Goal: Transaction & Acquisition: Subscribe to service/newsletter

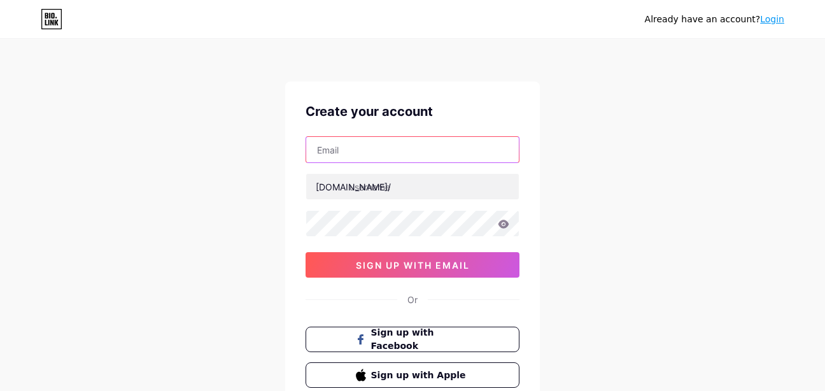
click at [361, 153] on input "text" at bounding box center [412, 149] width 213 height 25
type input "[EMAIL_ADDRESS][DOMAIN_NAME]"
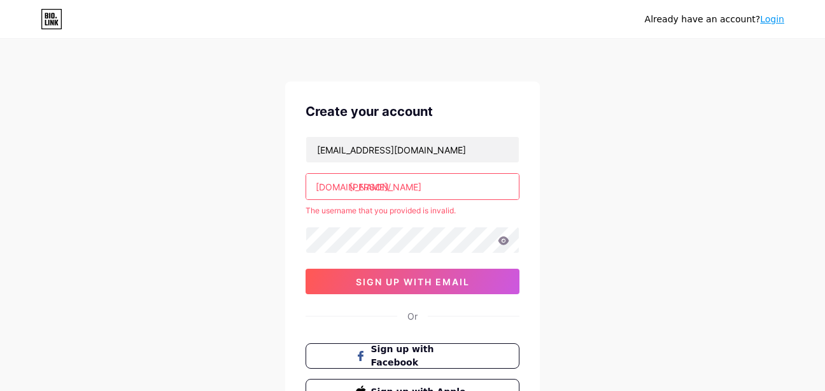
click at [426, 188] on input "[PERSON_NAME]" at bounding box center [412, 186] width 213 height 25
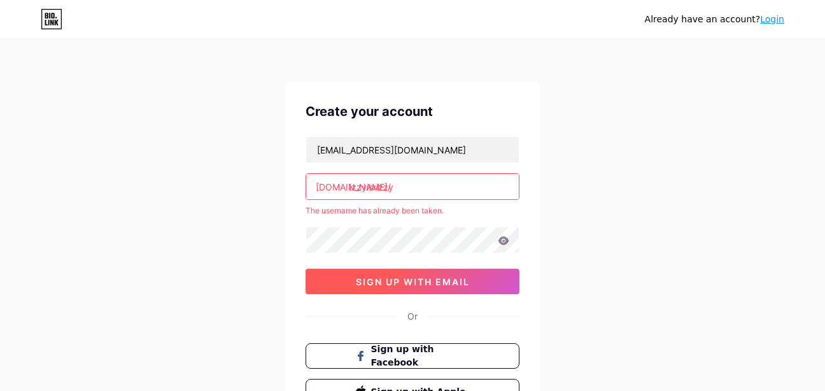
type input "izzyisrizzy"
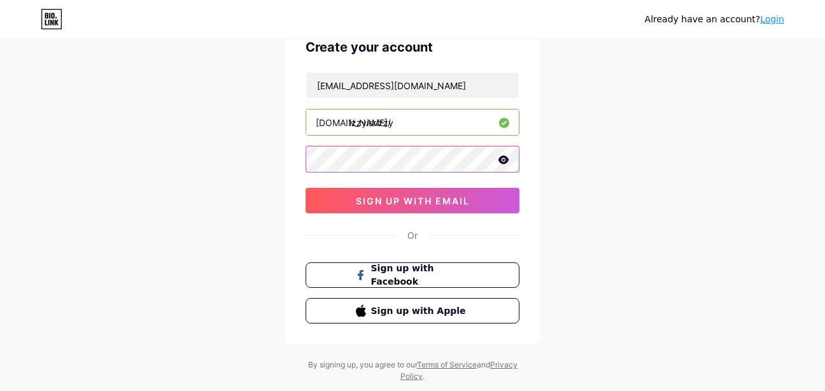
scroll to position [66, 0]
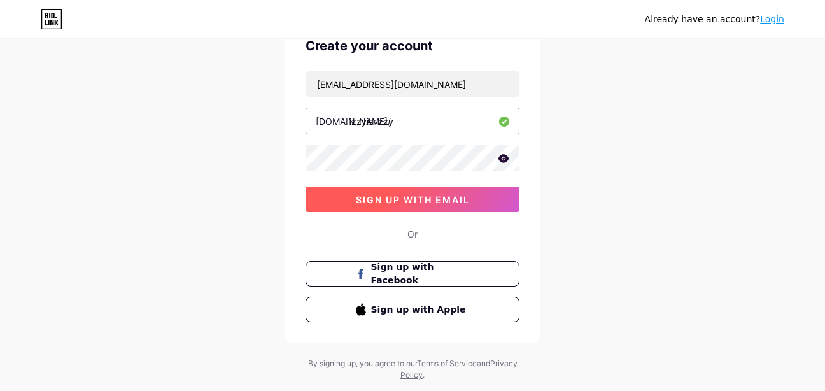
click at [436, 195] on span "sign up with email" at bounding box center [413, 199] width 114 height 11
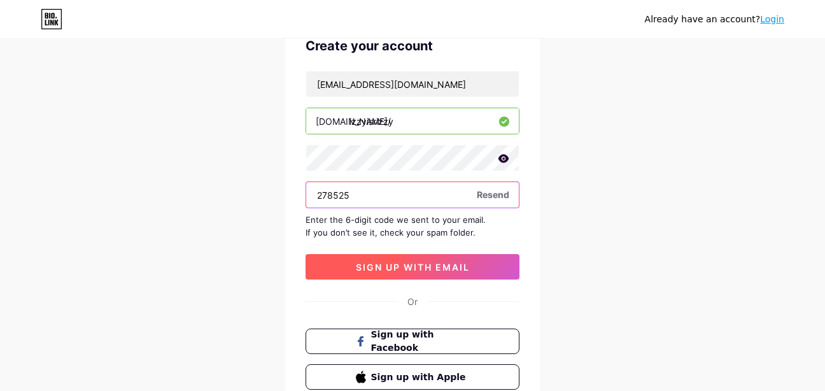
type input "278525"
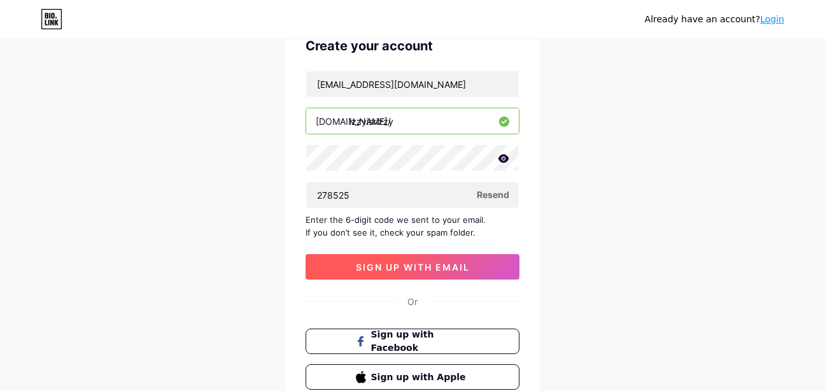
click at [351, 272] on button "sign up with email" at bounding box center [413, 266] width 214 height 25
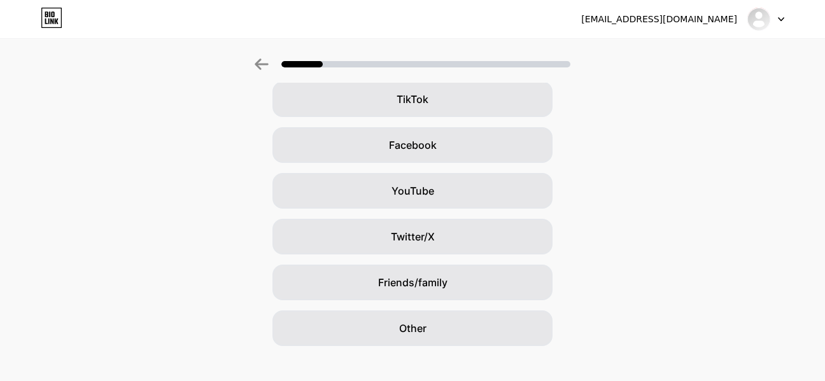
scroll to position [167, 0]
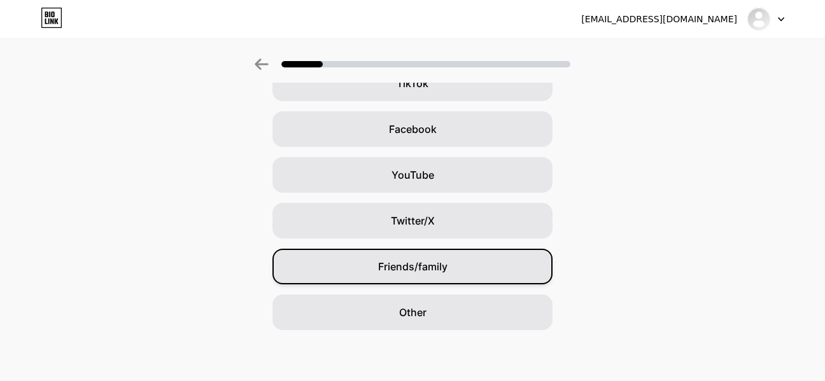
click at [472, 270] on div "Friends/family" at bounding box center [412, 267] width 280 height 36
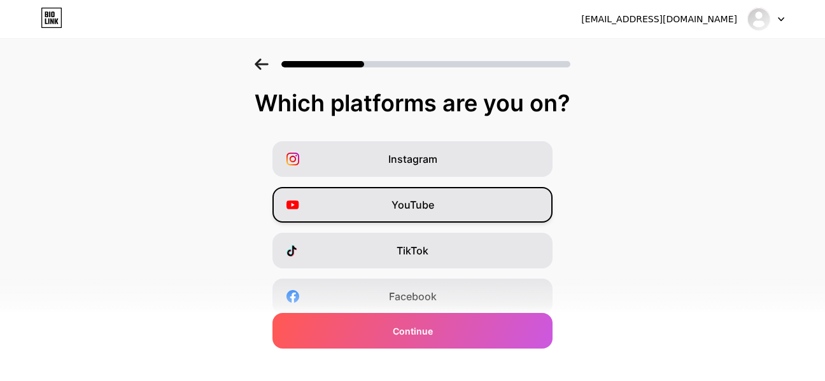
click at [415, 199] on span "YouTube" at bounding box center [412, 204] width 43 height 15
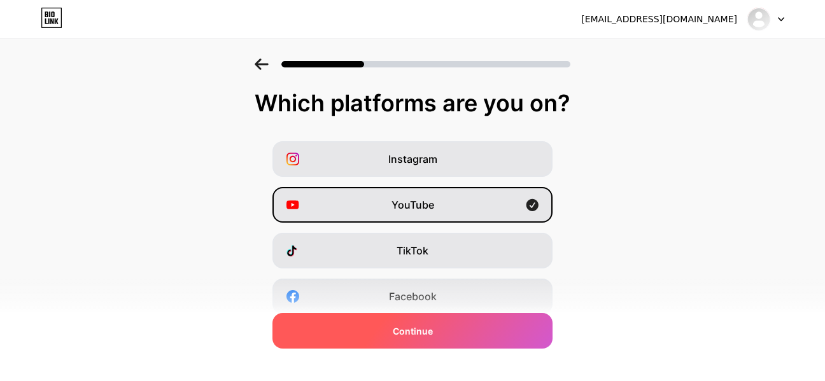
click at [424, 327] on span "Continue" at bounding box center [413, 331] width 40 height 13
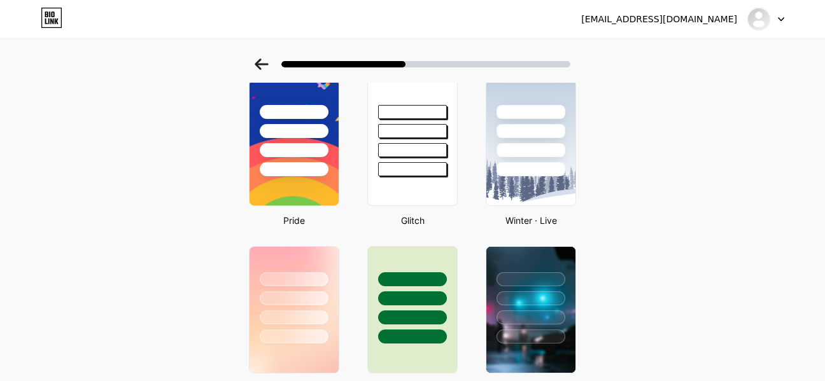
scroll to position [227, 0]
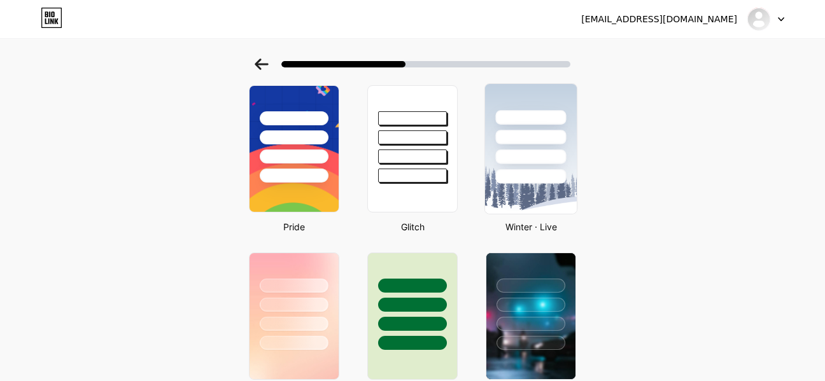
click at [533, 178] on div at bounding box center [530, 176] width 71 height 15
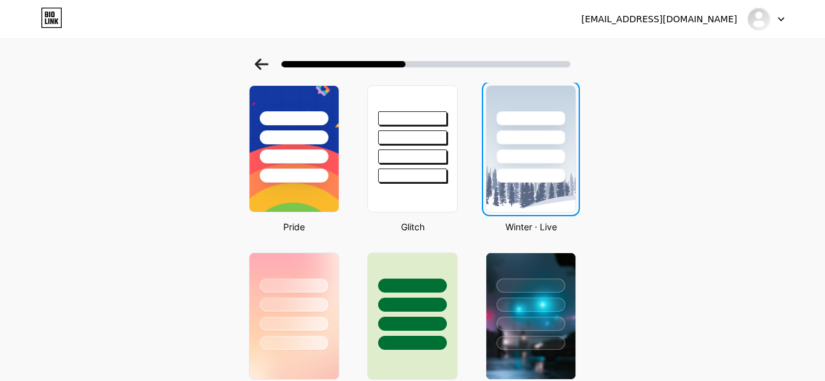
scroll to position [0, 0]
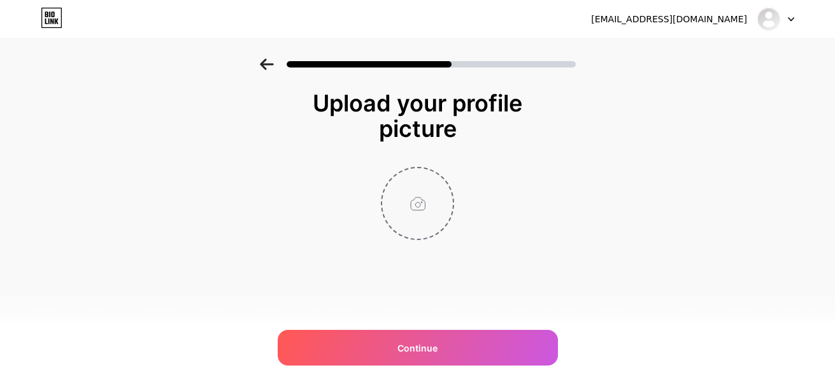
click at [416, 224] on input "file" at bounding box center [417, 203] width 71 height 71
type input "C:\fakepath\Screenshot [DATE] 120209.png"
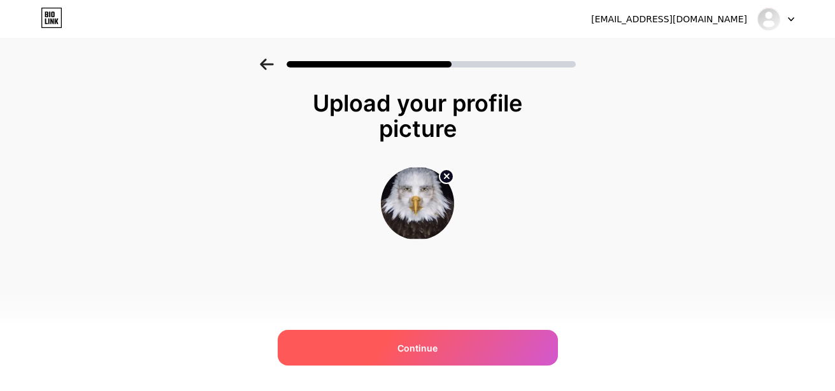
click at [432, 351] on span "Continue" at bounding box center [417, 347] width 40 height 13
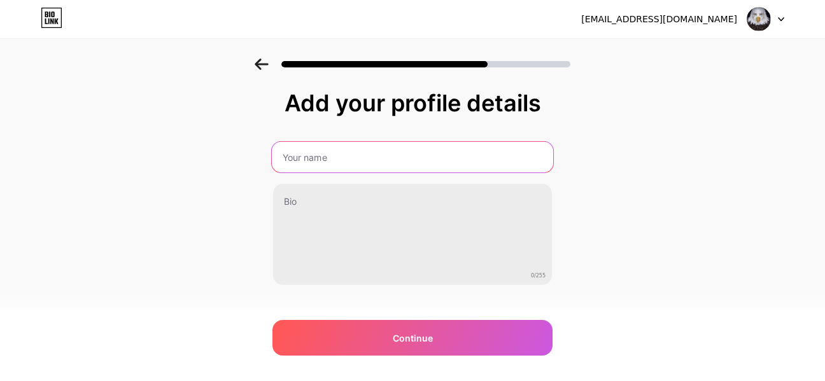
click at [318, 162] on input "text" at bounding box center [412, 157] width 281 height 31
drag, startPoint x: 398, startPoint y: 162, endPoint x: 320, endPoint y: 167, distance: 79.1
click at [320, 167] on input "IZZYisRizzy" at bounding box center [412, 157] width 281 height 31
type input "IZZYisRIZZY"
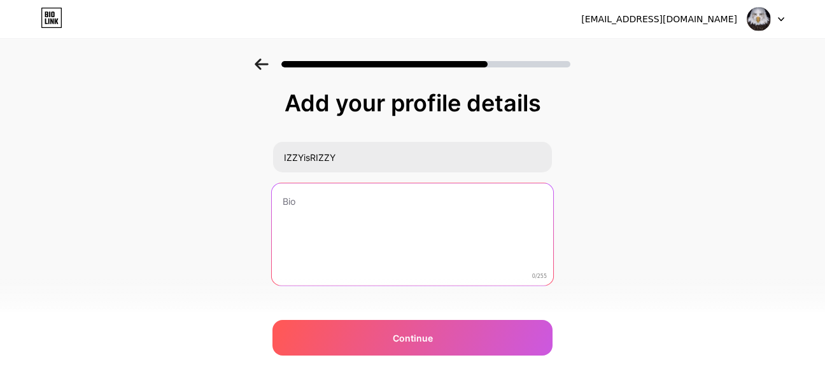
click at [317, 227] on textarea at bounding box center [412, 235] width 281 height 104
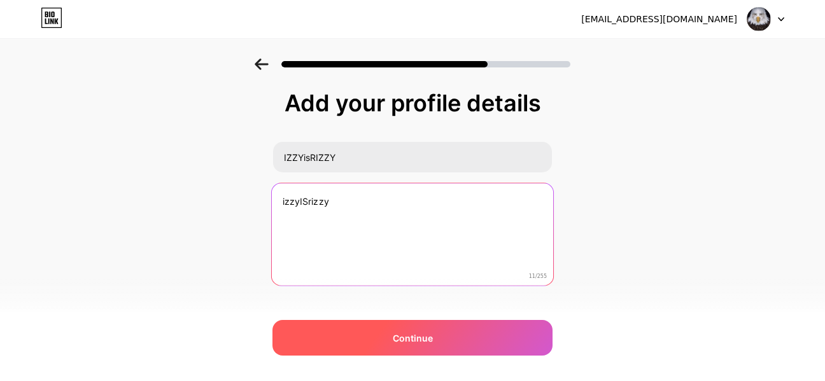
type textarea "izzyISrizzy"
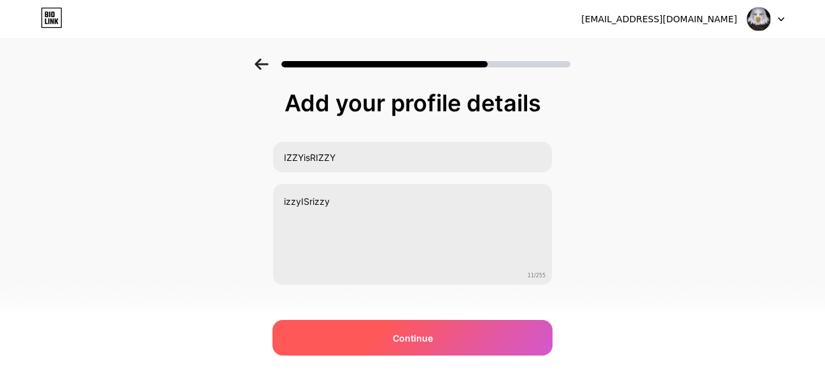
click at [360, 331] on div "Continue" at bounding box center [412, 338] width 280 height 36
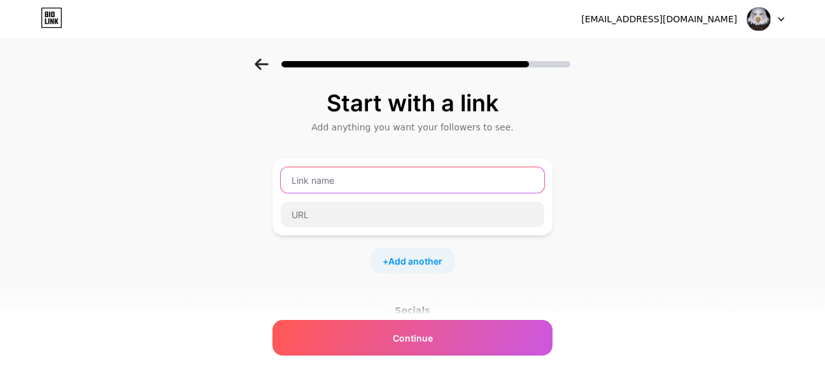
click at [377, 182] on input "text" at bounding box center [413, 179] width 264 height 25
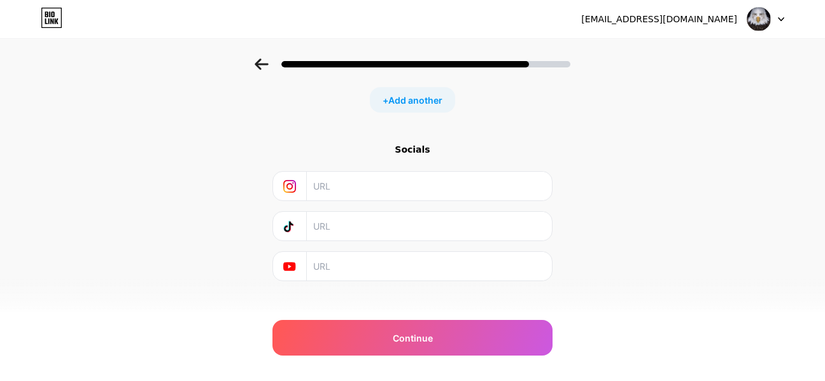
scroll to position [176, 0]
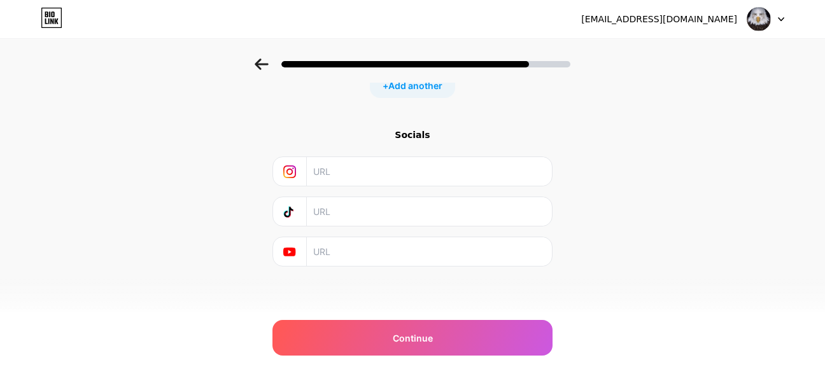
click at [364, 261] on input "text" at bounding box center [428, 251] width 231 height 29
click at [350, 251] on input "@Izreal m7m" at bounding box center [428, 251] width 231 height 29
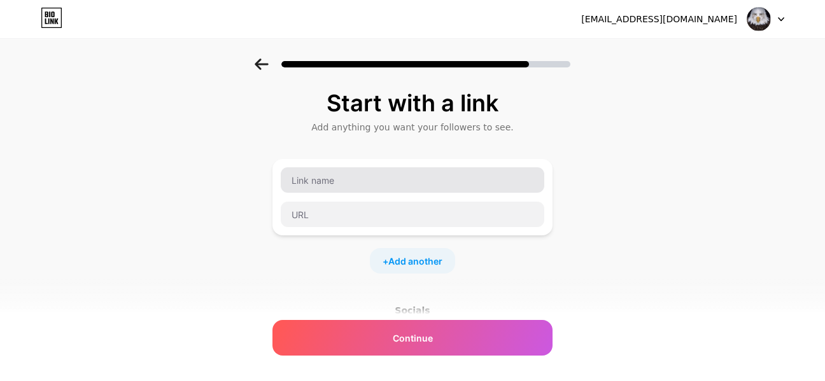
type input "@Izrealm7m"
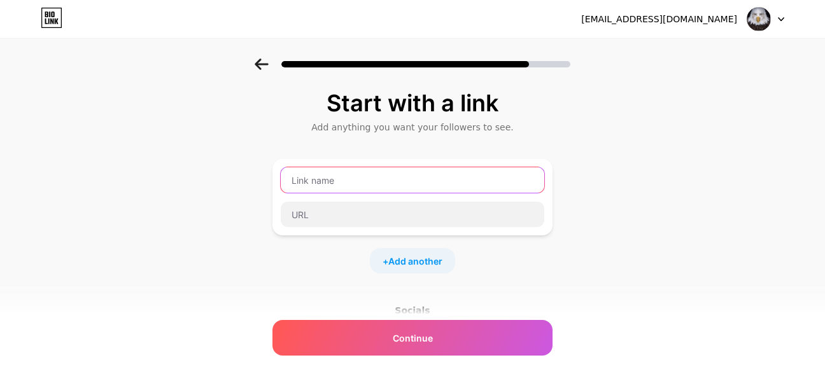
click at [327, 183] on input "text" at bounding box center [413, 179] width 264 height 25
click at [346, 181] on input "text" at bounding box center [413, 179] width 264 height 25
type input "M"
type input "[DOMAIN_NAME]"
drag, startPoint x: 440, startPoint y: 190, endPoint x: 179, endPoint y: 209, distance: 261.7
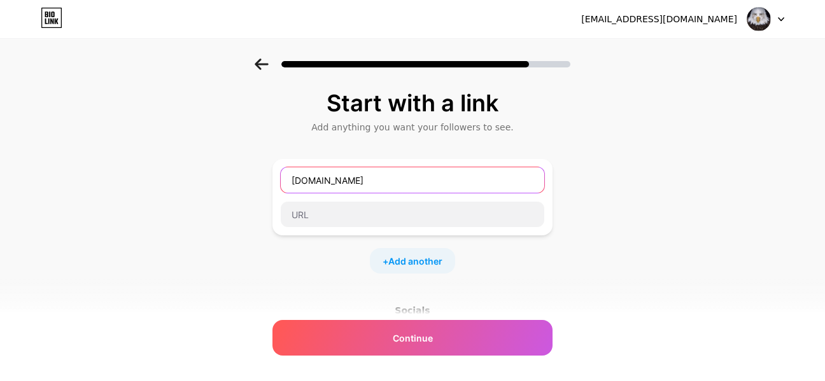
click at [179, 209] on div "Start with a link Add anything you want your followers to see. [DOMAIN_NAME] + …" at bounding box center [412, 282] width 825 height 447
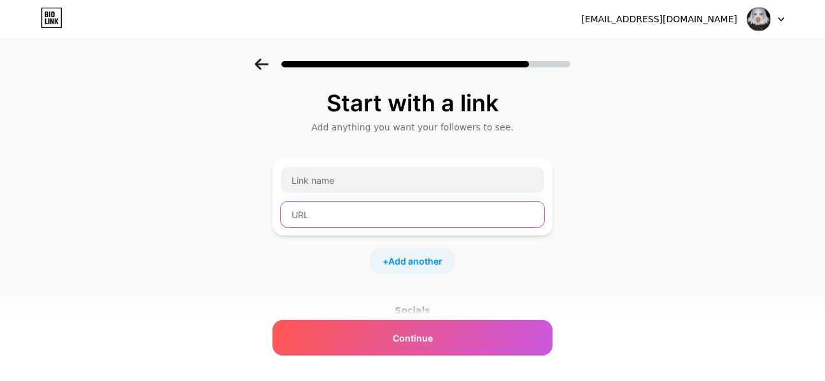
click at [362, 215] on input "text" at bounding box center [413, 214] width 264 height 25
paste input "[DOMAIN_NAME]"
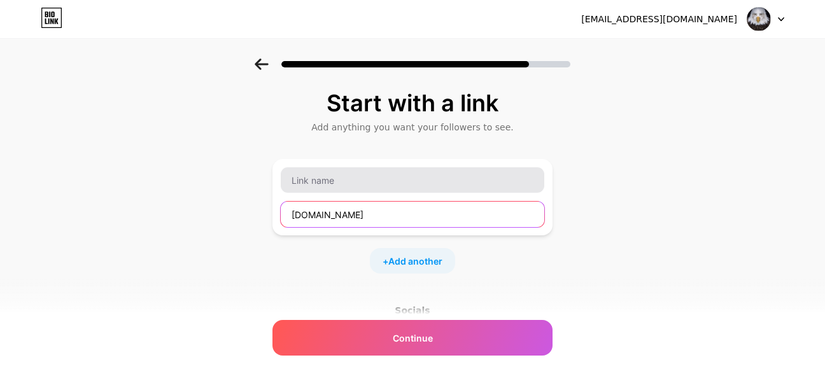
type input "[DOMAIN_NAME]"
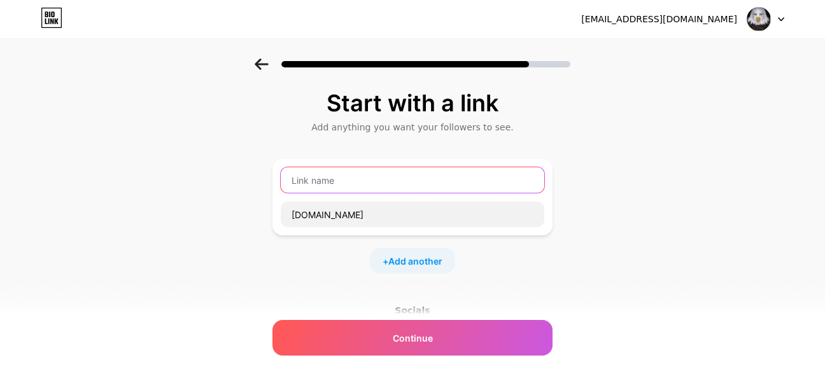
click at [346, 175] on input "text" at bounding box center [413, 179] width 264 height 25
type input "m"
paste input "[DOMAIN_NAME]"
type input "m"
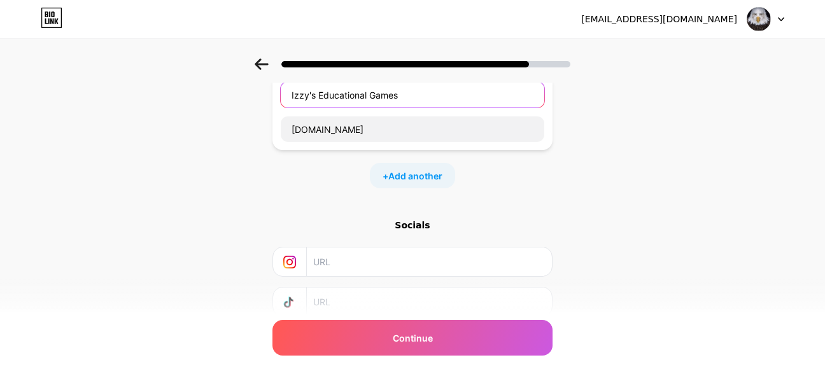
scroll to position [98, 0]
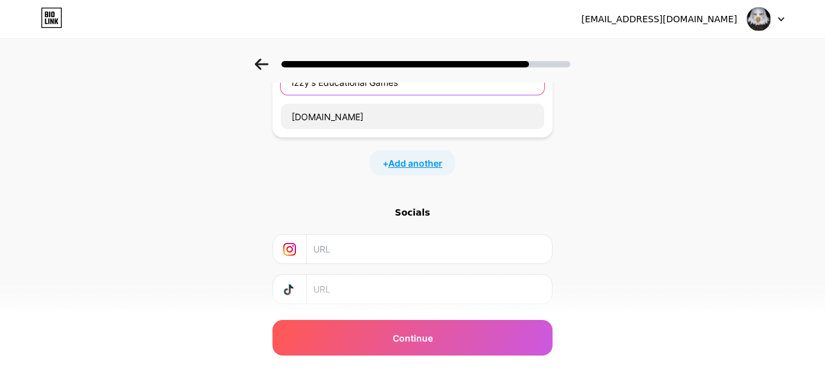
type input "Izzy's Educational Games"
click at [421, 162] on span "Add another" at bounding box center [415, 163] width 54 height 13
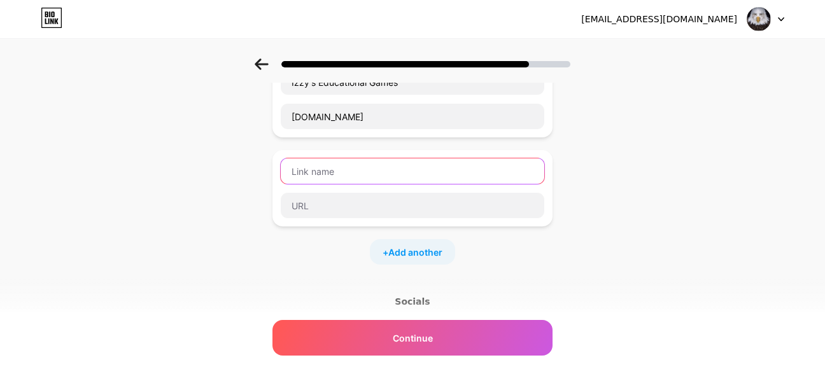
click at [411, 176] on input "text" at bounding box center [413, 170] width 264 height 25
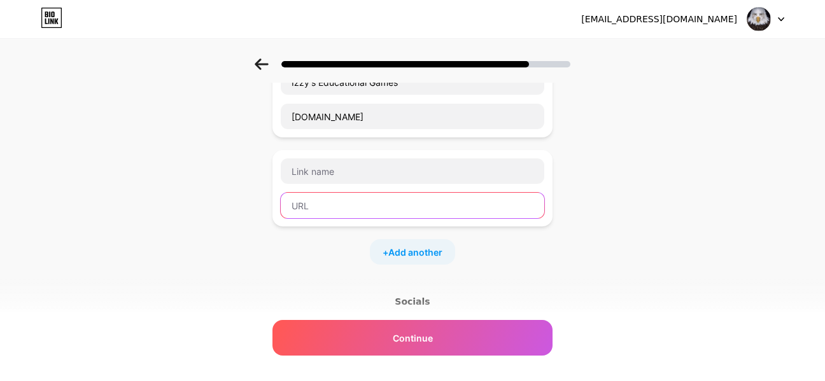
click at [377, 208] on input "text" at bounding box center [413, 205] width 264 height 25
type input "I"
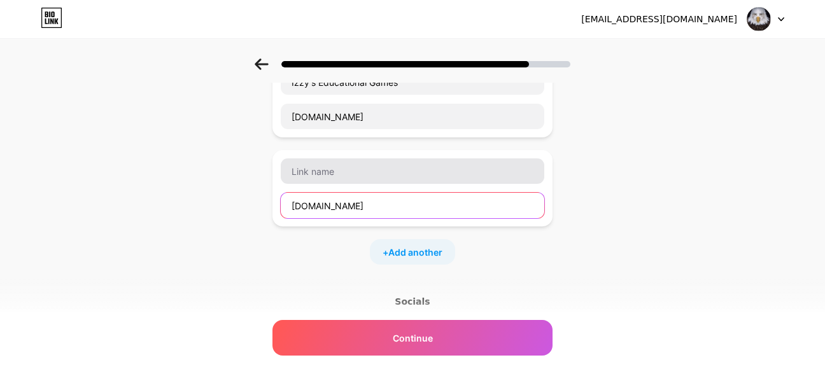
type input "[DOMAIN_NAME]"
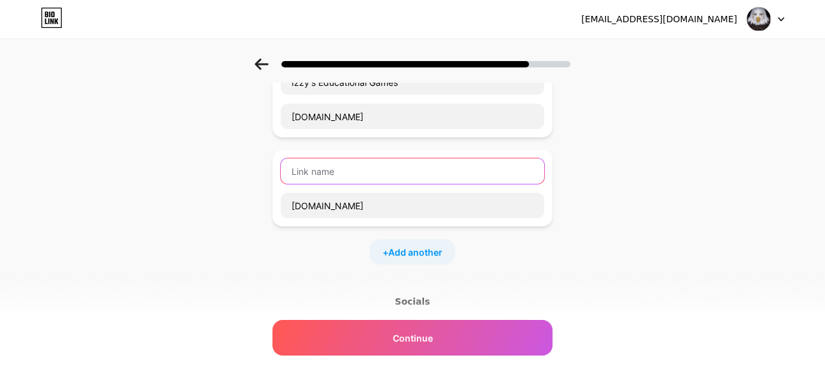
click at [325, 169] on input "text" at bounding box center [413, 170] width 264 height 25
type input "[DEMOGRAPHIC_DATA][DOMAIN_NAME]"
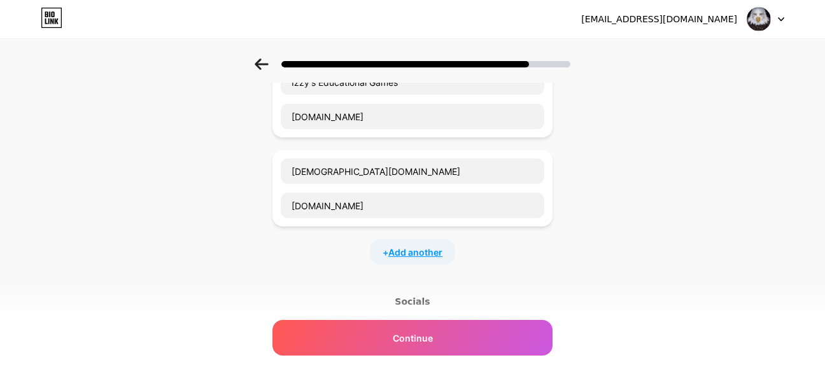
click at [416, 248] on span "Add another" at bounding box center [415, 252] width 54 height 13
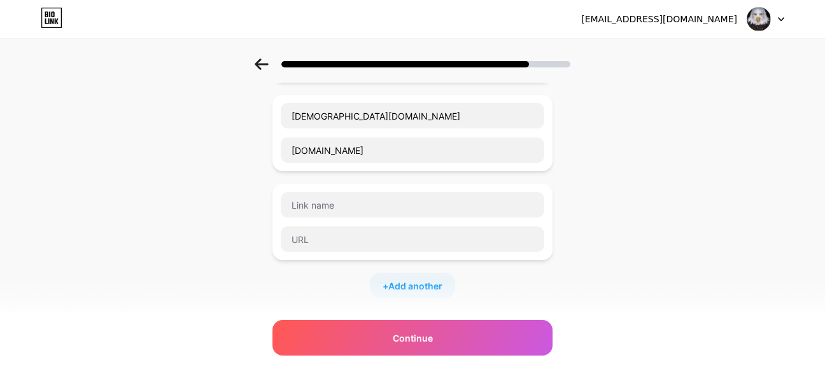
scroll to position [157, 0]
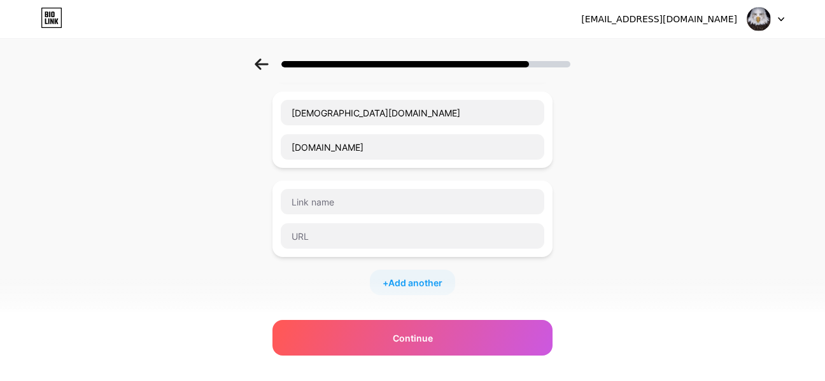
click at [432, 290] on div "+ Add another" at bounding box center [412, 282] width 85 height 25
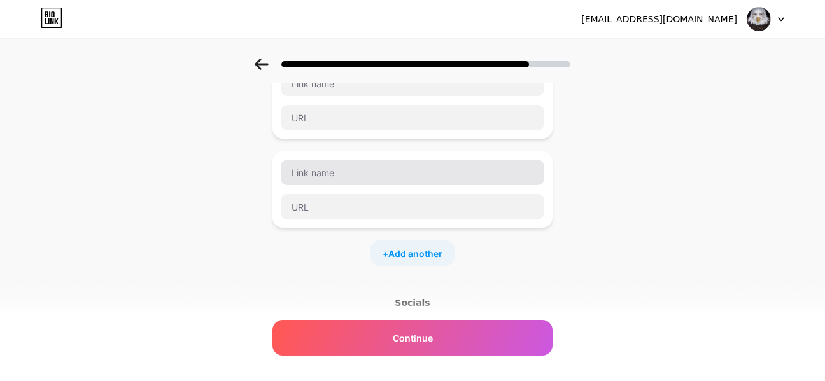
scroll to position [286, 0]
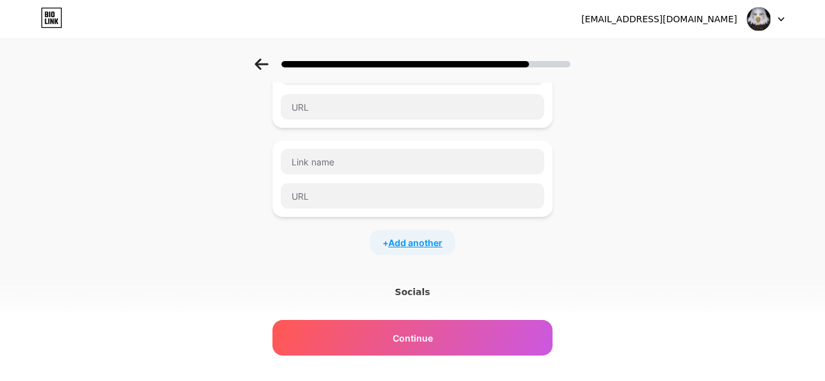
click at [424, 246] on span "Add another" at bounding box center [415, 242] width 54 height 13
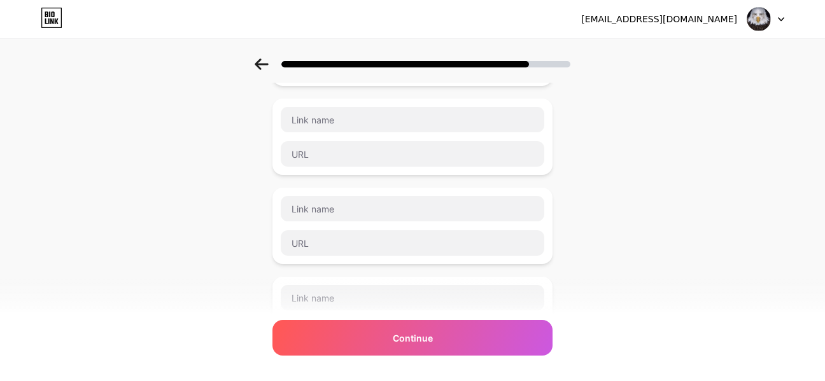
scroll to position [238, 0]
click at [346, 119] on input "text" at bounding box center [413, 120] width 264 height 25
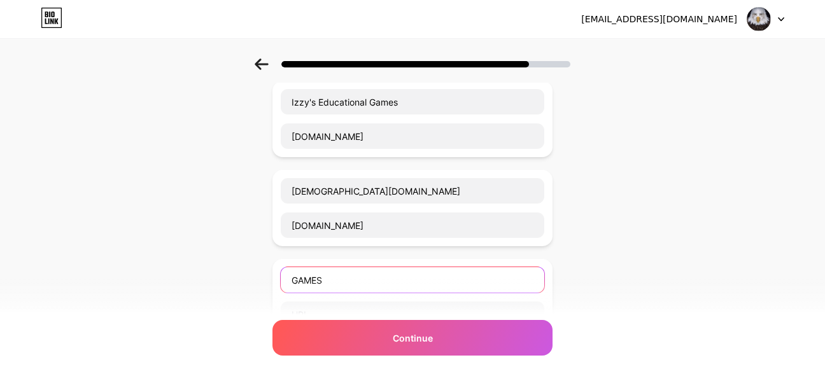
scroll to position [78, 0]
type input "GAMES"
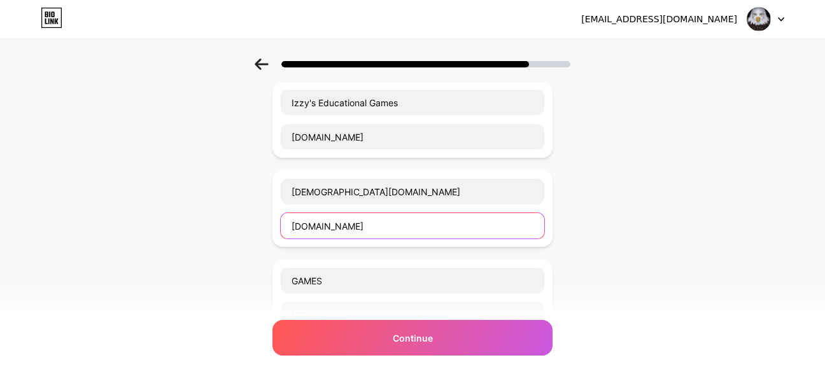
drag, startPoint x: 372, startPoint y: 220, endPoint x: 257, endPoint y: 238, distance: 116.6
click at [257, 238] on div "Start with a link Add anything you want your followers to see. [PERSON_NAME]'s …" at bounding box center [412, 383] width 825 height 804
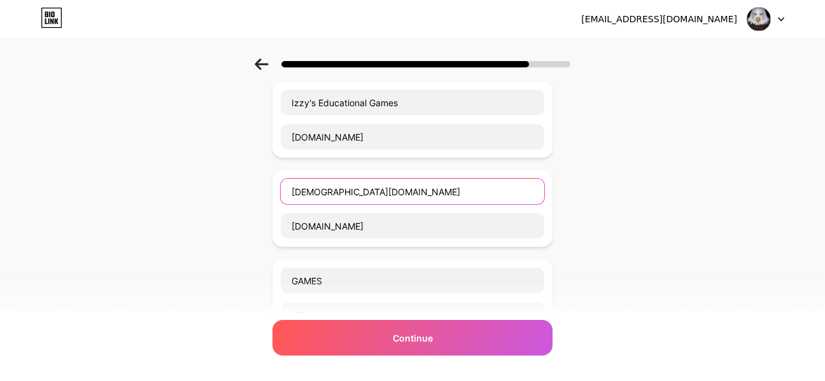
drag, startPoint x: 362, startPoint y: 195, endPoint x: 246, endPoint y: 199, distance: 116.5
click at [246, 199] on div "Start with a link Add anything you want your followers to see. [PERSON_NAME]'s …" at bounding box center [412, 383] width 825 height 804
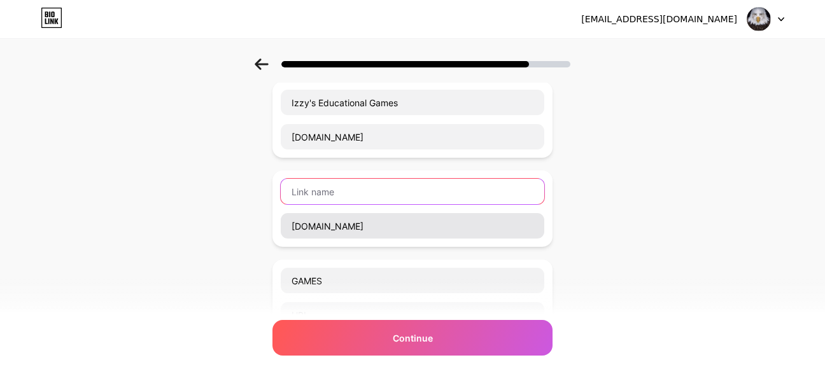
type input "F"
type input "M"
type input "mathizfun"
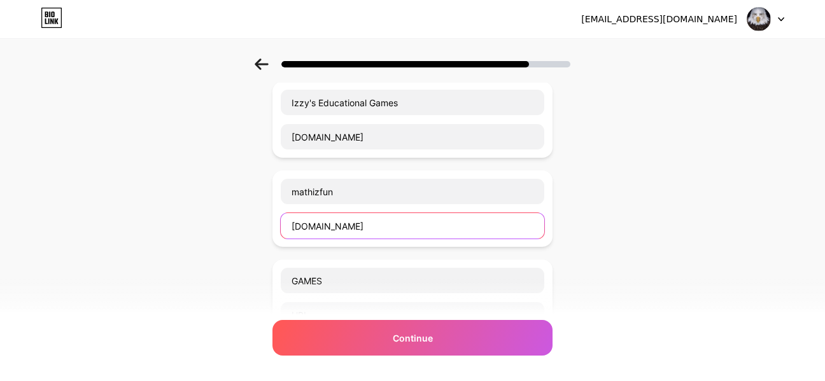
click at [418, 221] on input "[DOMAIN_NAME]" at bounding box center [413, 225] width 264 height 25
drag, startPoint x: 418, startPoint y: 221, endPoint x: 258, endPoint y: 222, distance: 159.8
click at [258, 222] on div "Start with a link Add anything you want your followers to see. [PERSON_NAME]'s …" at bounding box center [412, 383] width 825 height 804
type input "m"
type input "[DOMAIN_NAME]"
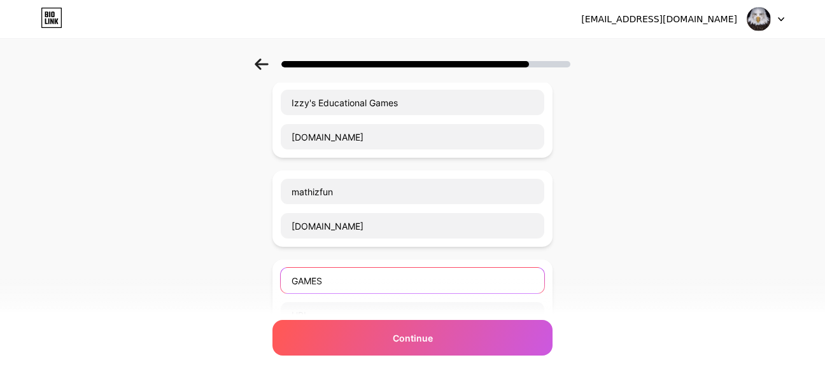
click at [363, 283] on input "GAMES" at bounding box center [413, 280] width 264 height 25
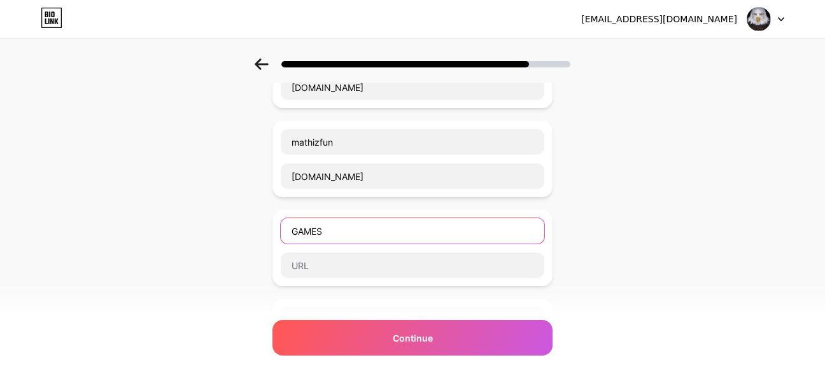
scroll to position [129, 0]
drag, startPoint x: 432, startPoint y: 238, endPoint x: 227, endPoint y: 237, distance: 205.6
click at [227, 237] on div "Start with a link Add anything you want your followers to see. [PERSON_NAME]'s …" at bounding box center [412, 332] width 825 height 804
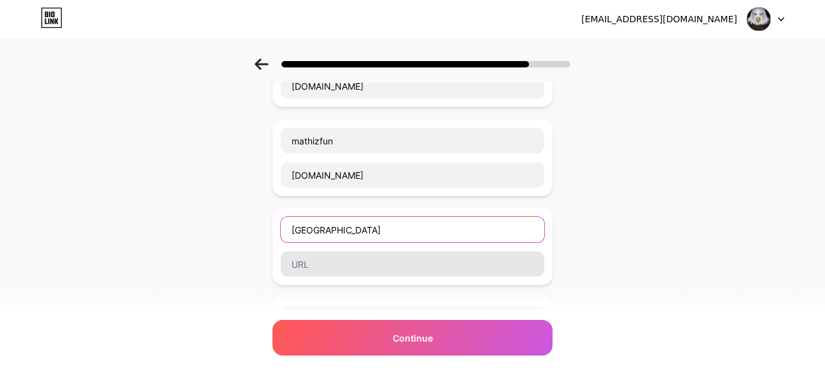
type input "[GEOGRAPHIC_DATA]"
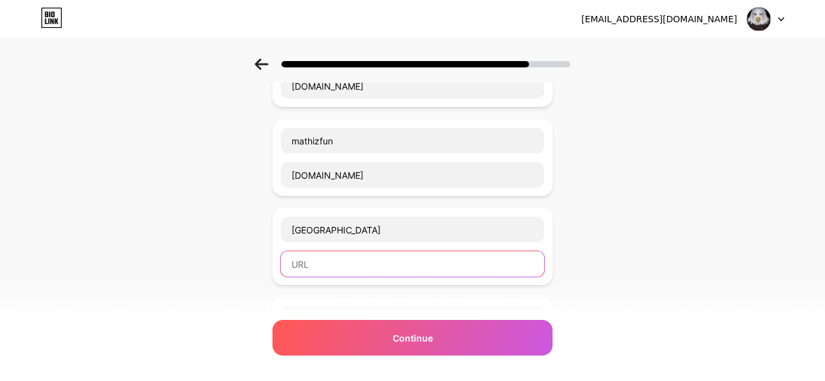
click at [386, 263] on input "text" at bounding box center [413, 263] width 264 height 25
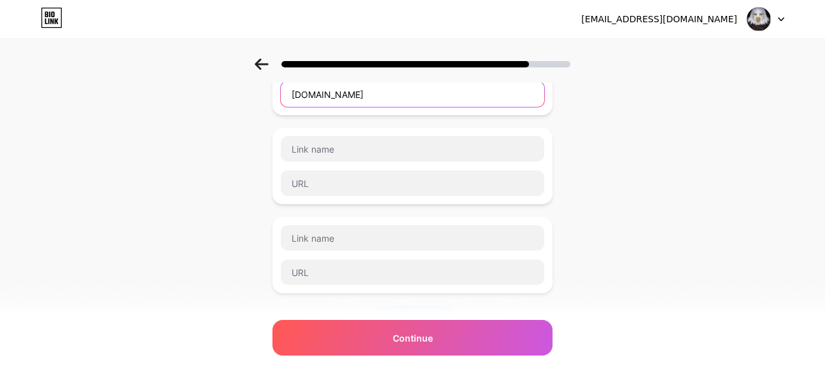
scroll to position [303, 0]
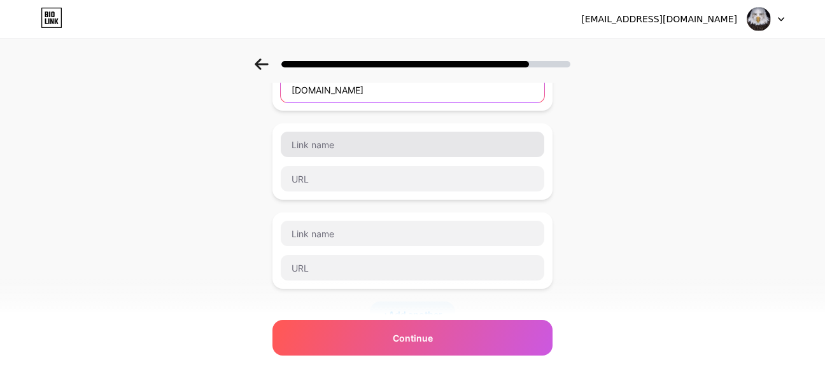
type input "[DOMAIN_NAME]"
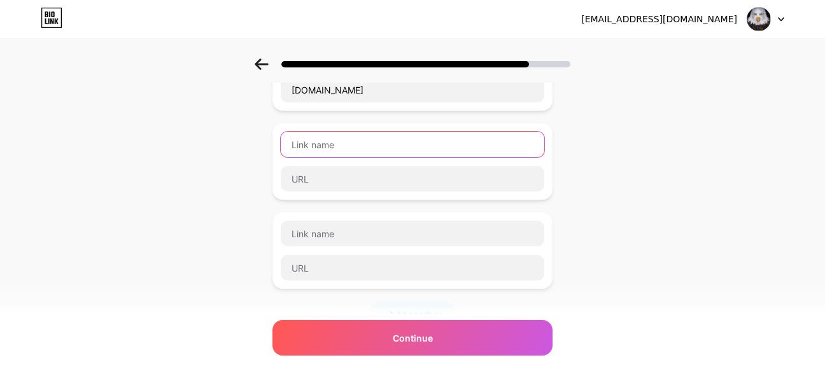
click at [372, 143] on input "text" at bounding box center [413, 144] width 264 height 25
type input "l"
type input "a"
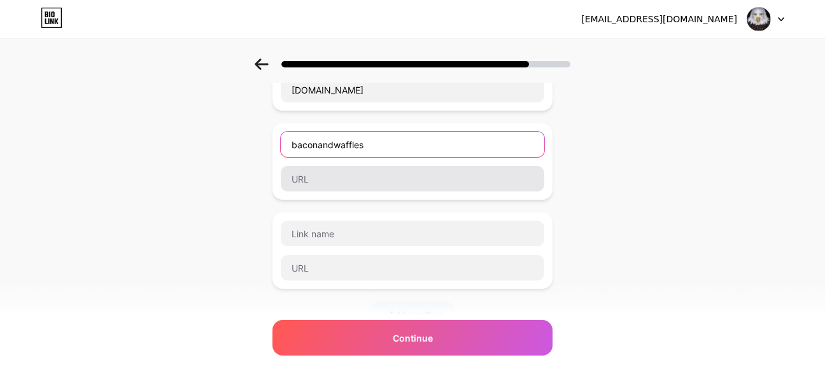
type input "baconandwaffles"
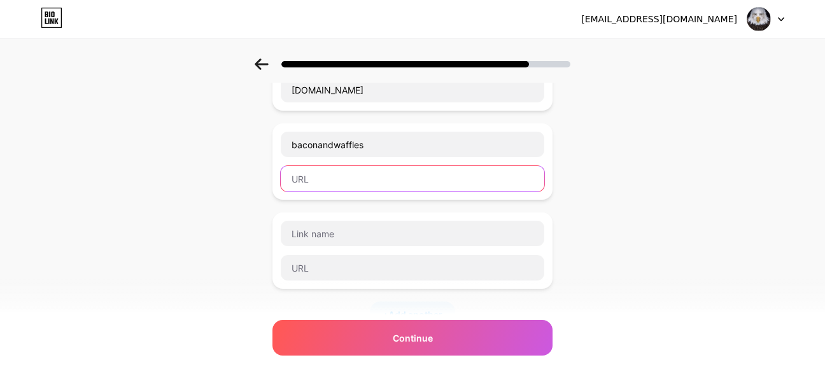
click at [383, 181] on input "text" at bounding box center [413, 178] width 264 height 25
type input "i"
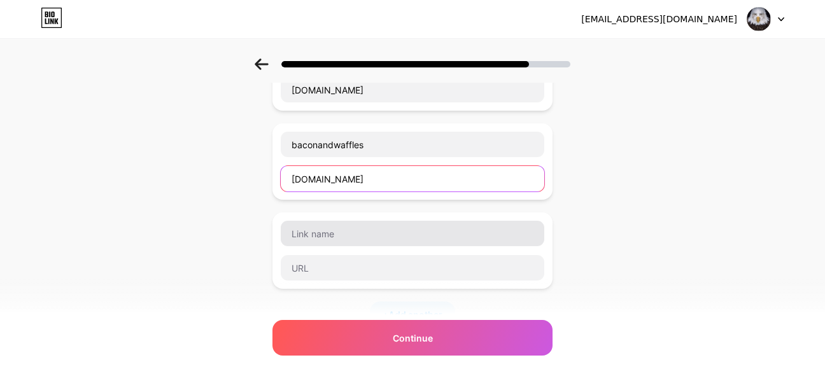
type input "[DOMAIN_NAME]"
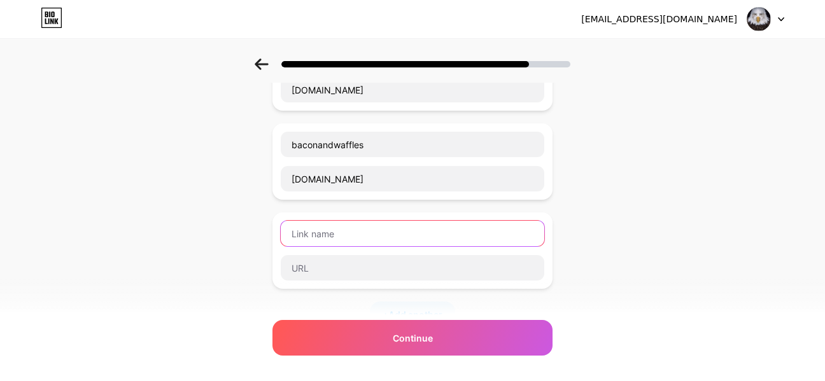
click at [370, 237] on input "text" at bounding box center [413, 233] width 264 height 25
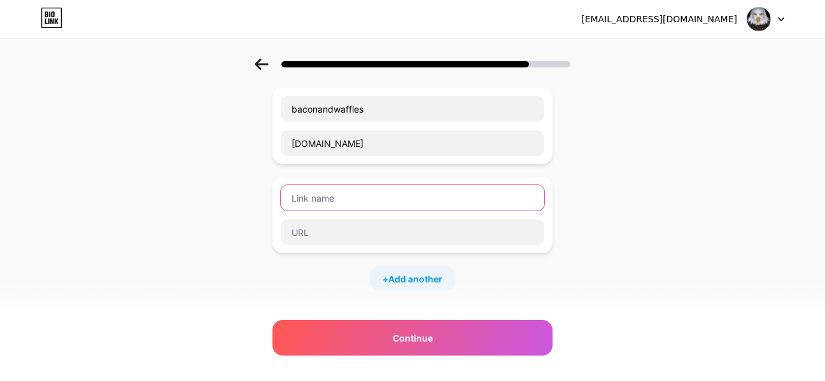
scroll to position [338, 0]
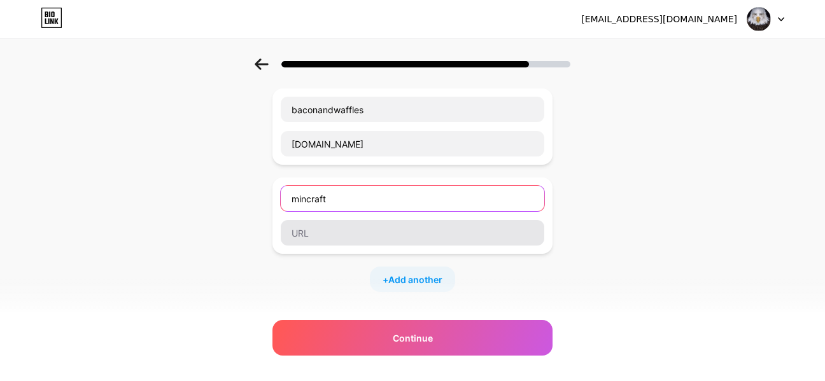
type input "mincraft"
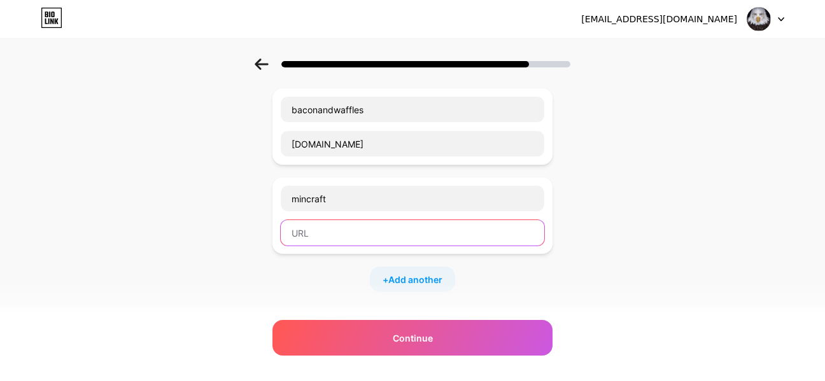
click at [391, 239] on input "text" at bounding box center [413, 232] width 264 height 25
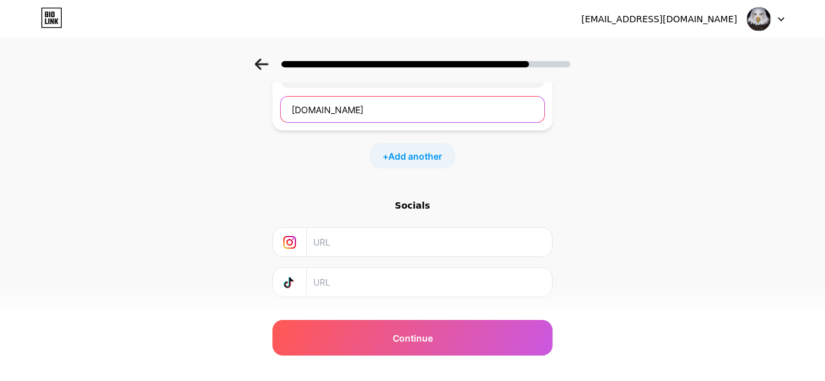
scroll to position [462, 0]
type input "[DOMAIN_NAME]"
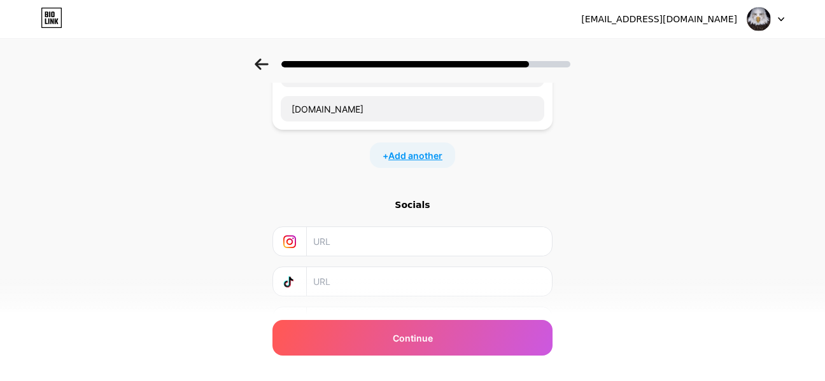
click at [433, 157] on span "Add another" at bounding box center [415, 155] width 54 height 13
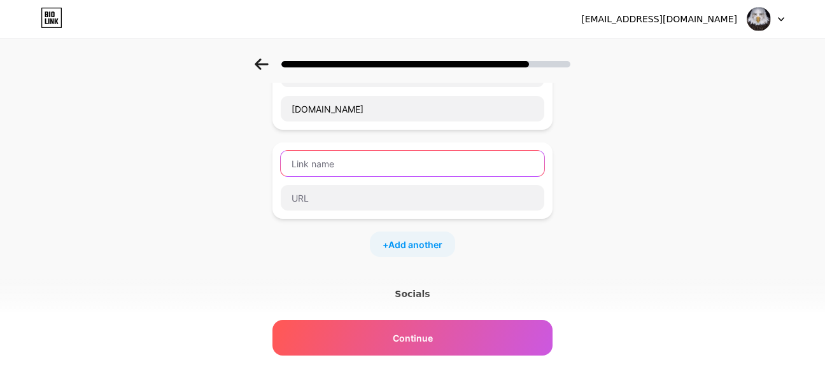
click at [415, 162] on input "text" at bounding box center [413, 163] width 264 height 25
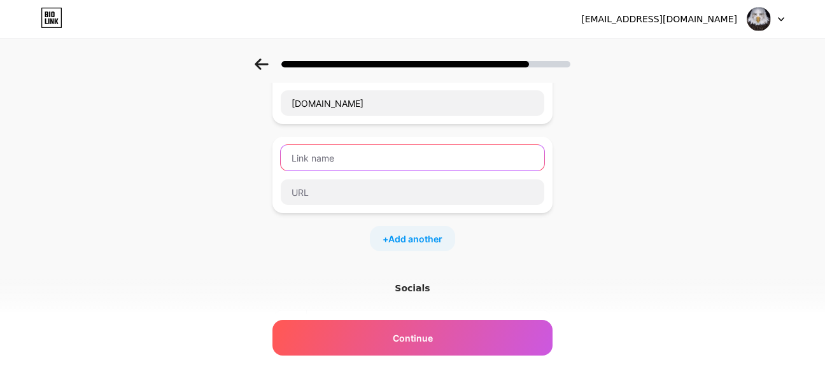
scroll to position [468, 0]
click at [304, 156] on input "HIMYNAMEIS" at bounding box center [413, 156] width 264 height 25
click at [322, 151] on input "HI MYNAMEIS" at bounding box center [413, 156] width 264 height 25
click at [351, 155] on input "HI MY NAMEIS" at bounding box center [413, 156] width 264 height 25
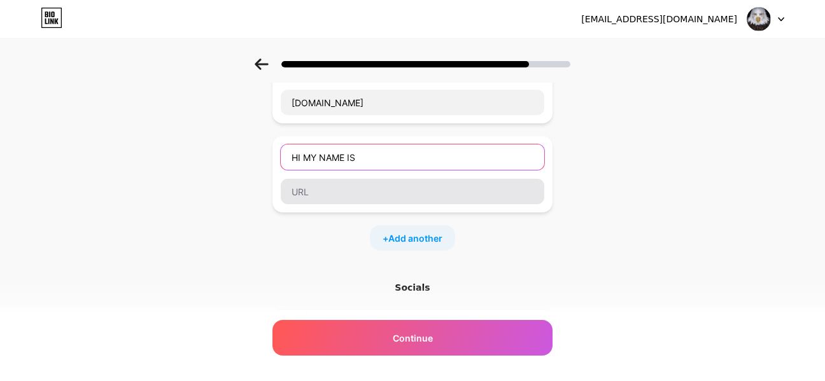
type input "HI MY NAME IS"
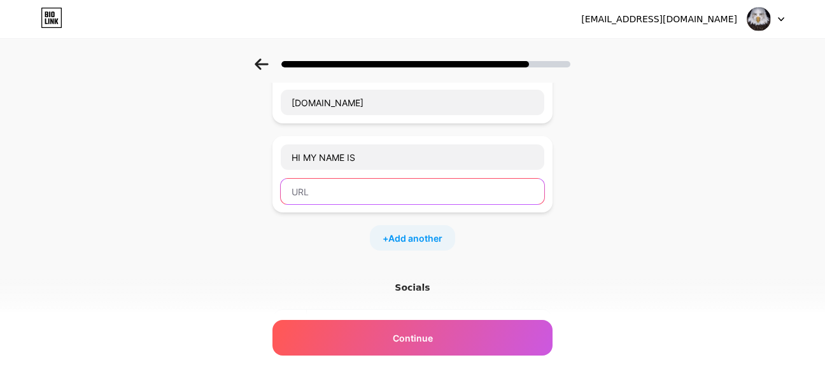
click at [333, 184] on input "text" at bounding box center [413, 191] width 264 height 25
type input "e"
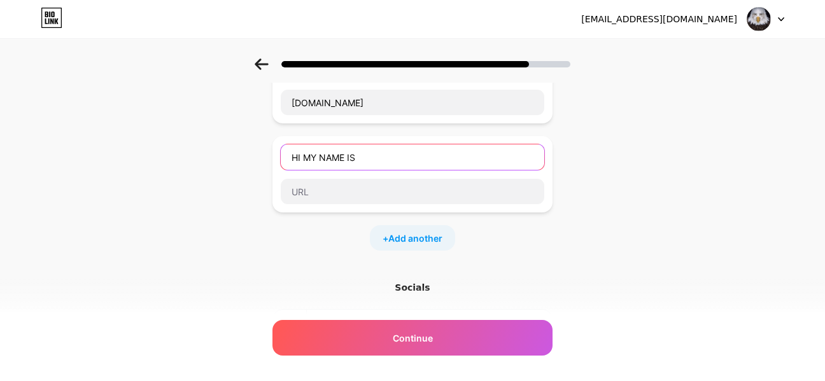
drag, startPoint x: 423, startPoint y: 162, endPoint x: 222, endPoint y: 151, distance: 202.1
click at [222, 151] on div "Start with a link Add anything you want your followers to see. Izzy's Education…" at bounding box center [412, 36] width 825 height 893
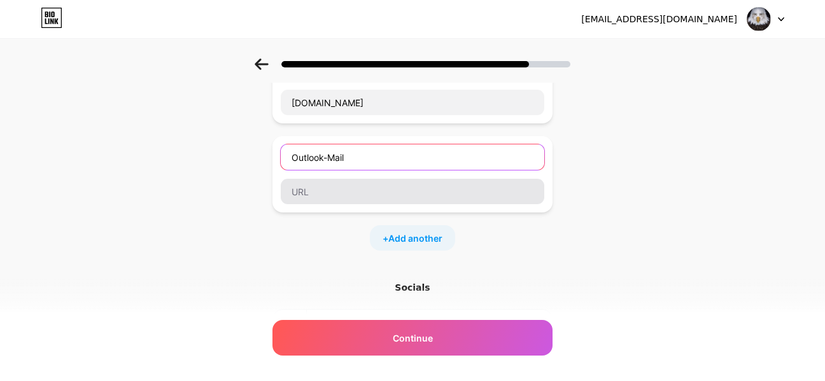
type input "Outlook-Mail"
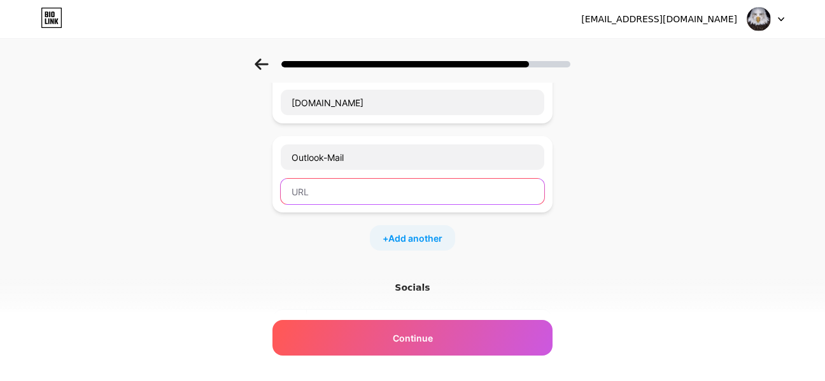
click at [363, 196] on input "text" at bounding box center [413, 191] width 264 height 25
click at [523, 241] on div "+ Add another" at bounding box center [412, 237] width 280 height 25
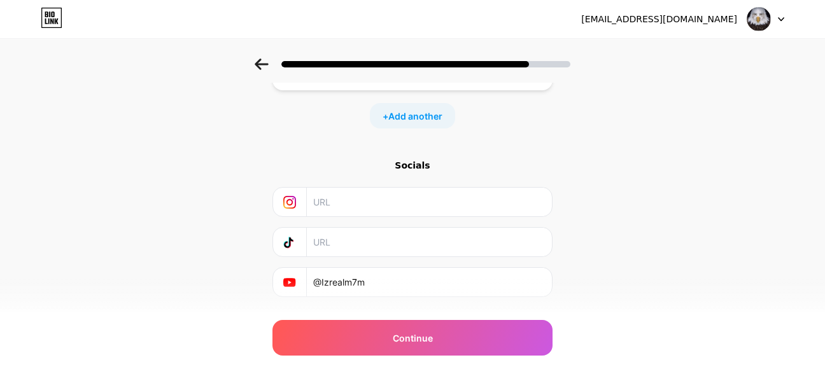
scroll to position [621, 0]
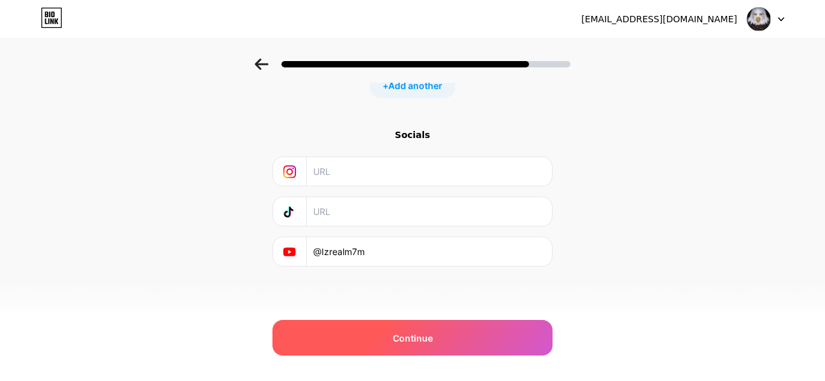
click at [402, 340] on span "Continue" at bounding box center [413, 338] width 40 height 13
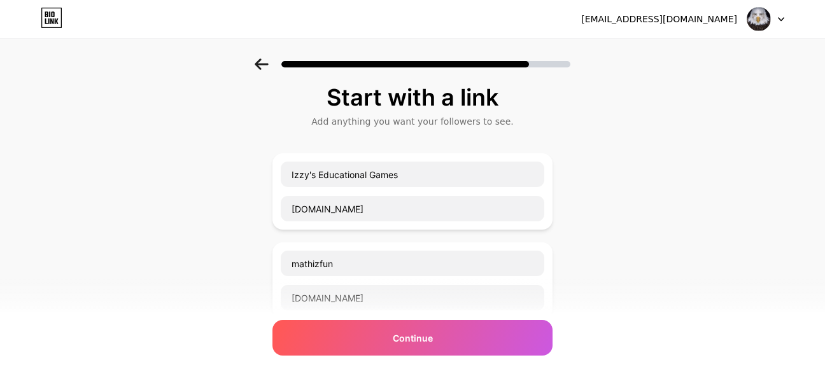
scroll to position [0, 0]
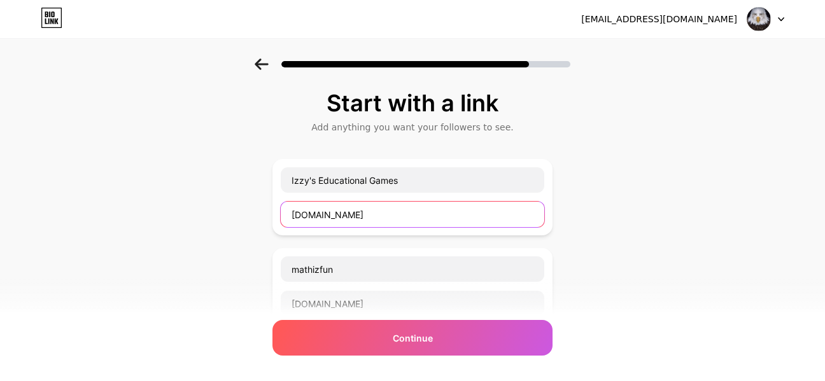
drag, startPoint x: 421, startPoint y: 224, endPoint x: 276, endPoint y: 216, distance: 144.7
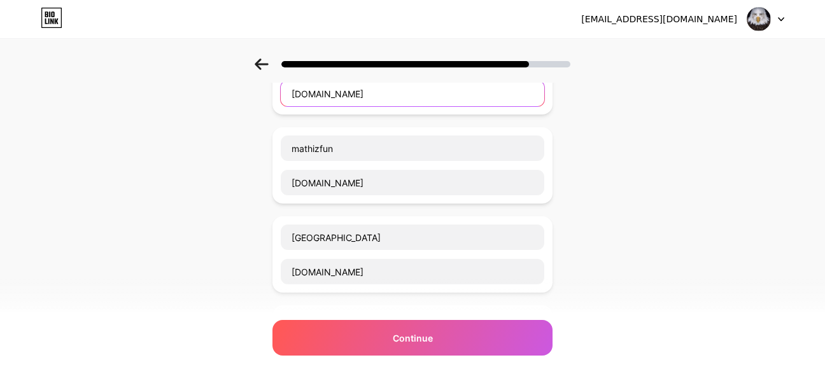
scroll to position [127, 0]
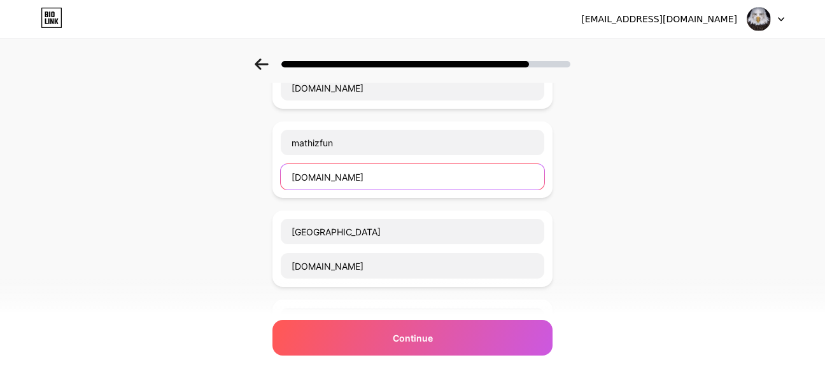
drag, startPoint x: 349, startPoint y: 181, endPoint x: 245, endPoint y: 181, distance: 104.4
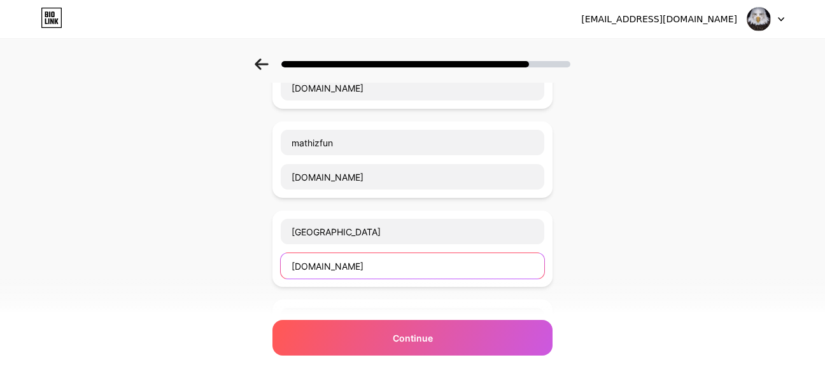
drag, startPoint x: 451, startPoint y: 278, endPoint x: 262, endPoint y: 259, distance: 190.0
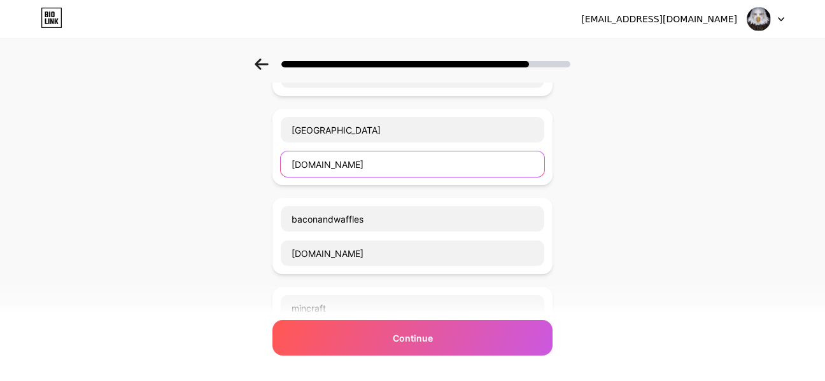
scroll to position [232, 0]
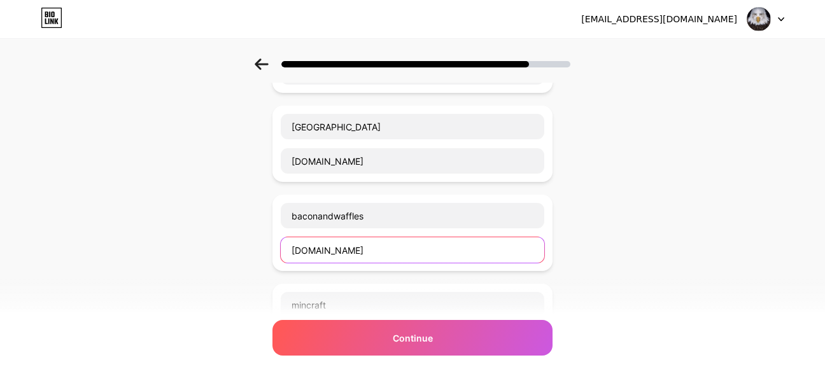
drag, startPoint x: 380, startPoint y: 246, endPoint x: 241, endPoint y: 247, distance: 139.4
click at [241, 247] on div "Start with a link Add anything you want your followers to see. Izzy's Education…" at bounding box center [412, 284] width 825 height 915
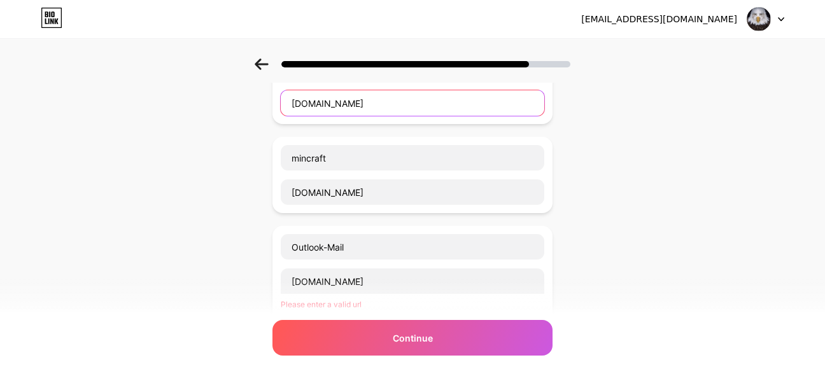
scroll to position [381, 0]
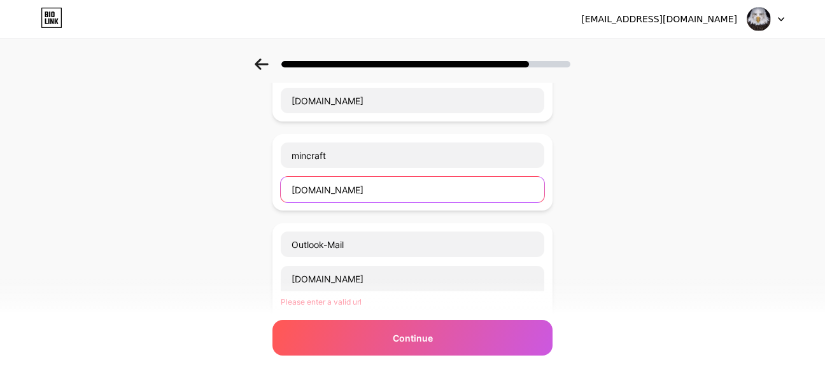
drag, startPoint x: 348, startPoint y: 191, endPoint x: 260, endPoint y: 187, distance: 88.6
click at [260, 187] on div "Start with a link Add anything you want your followers to see. Izzy's Education…" at bounding box center [412, 134] width 825 height 915
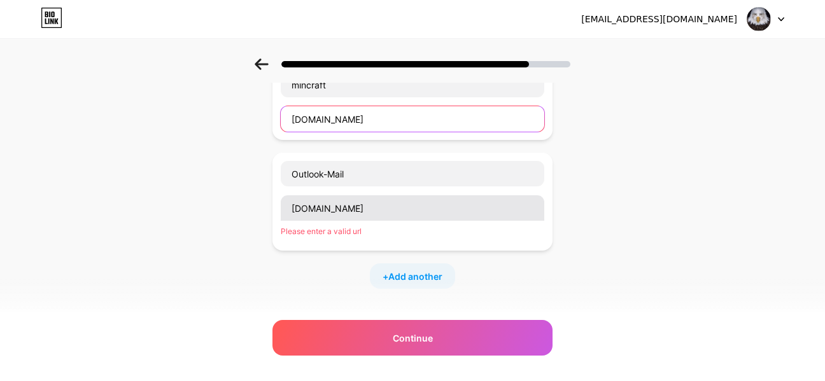
scroll to position [453, 0]
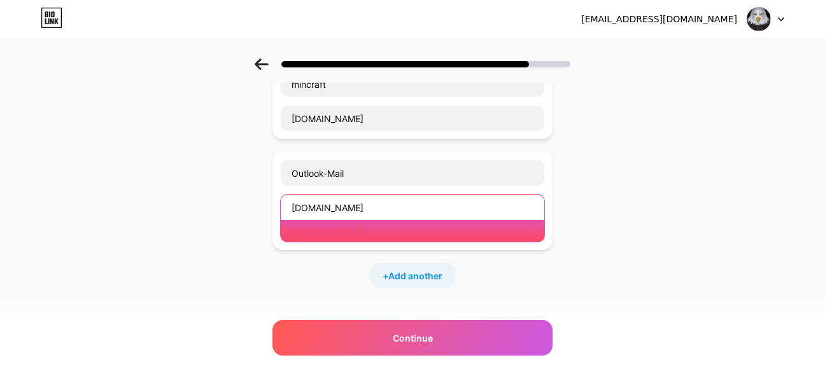
click at [405, 208] on input "[DOMAIN_NAME]" at bounding box center [413, 207] width 264 height 25
drag, startPoint x: 411, startPoint y: 206, endPoint x: 267, endPoint y: 204, distance: 143.9
click at [267, 204] on div "Start with a link Add anything you want your followers to see. Izzy's Education…" at bounding box center [412, 63] width 825 height 915
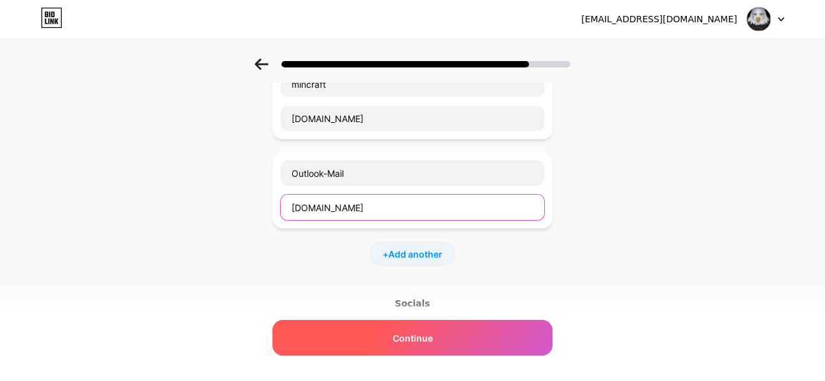
type input "[DOMAIN_NAME]"
click at [479, 335] on div "Continue" at bounding box center [412, 338] width 280 height 36
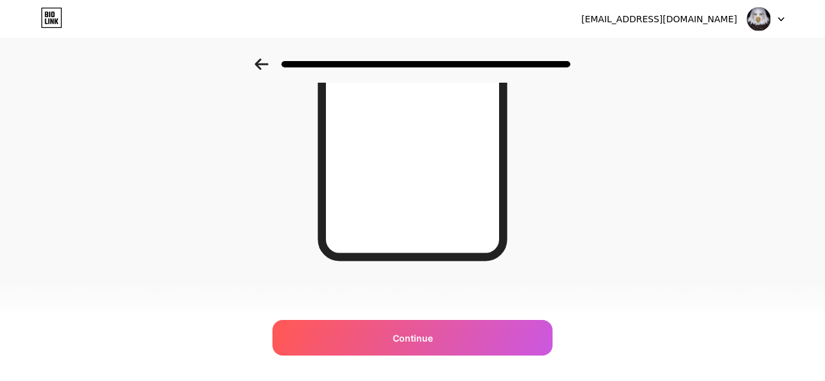
scroll to position [0, 0]
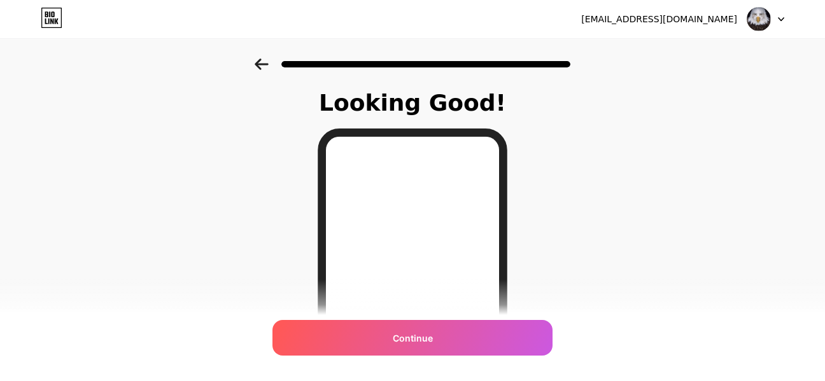
drag, startPoint x: 376, startPoint y: 208, endPoint x: 282, endPoint y: 208, distance: 93.6
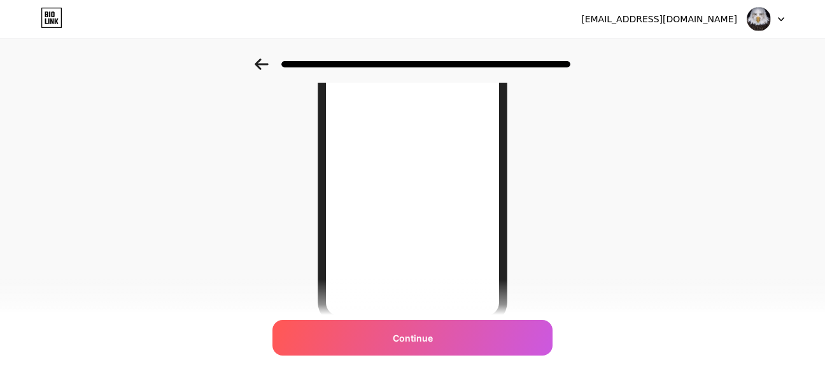
scroll to position [196, 0]
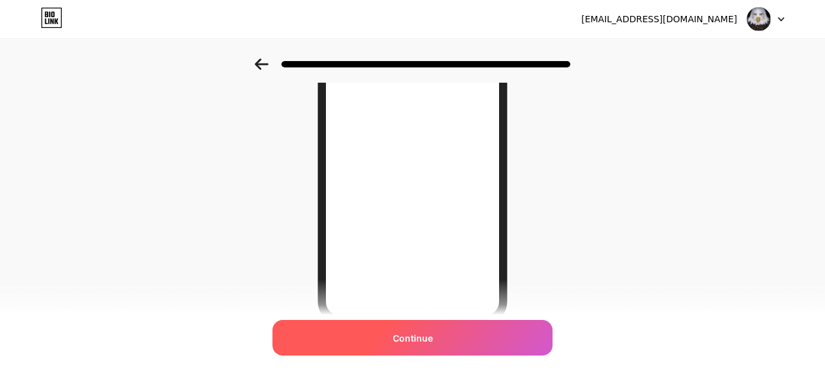
click at [450, 335] on div "Continue" at bounding box center [412, 338] width 280 height 36
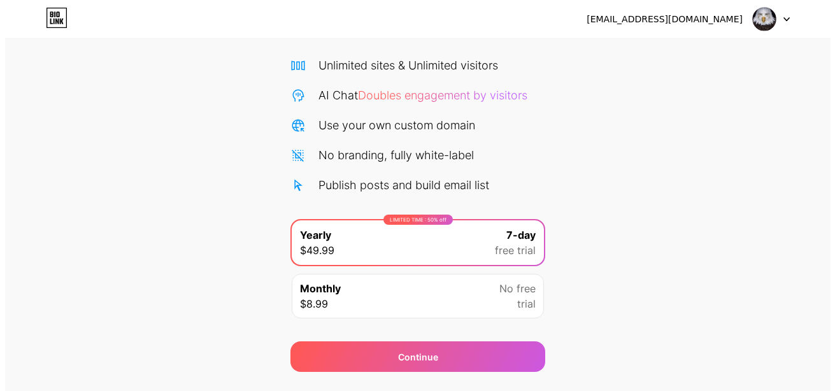
scroll to position [122, 0]
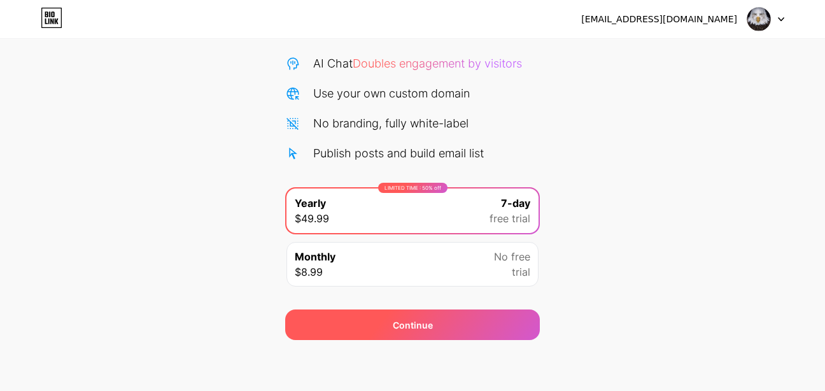
click at [454, 323] on div "Continue" at bounding box center [412, 324] width 255 height 31
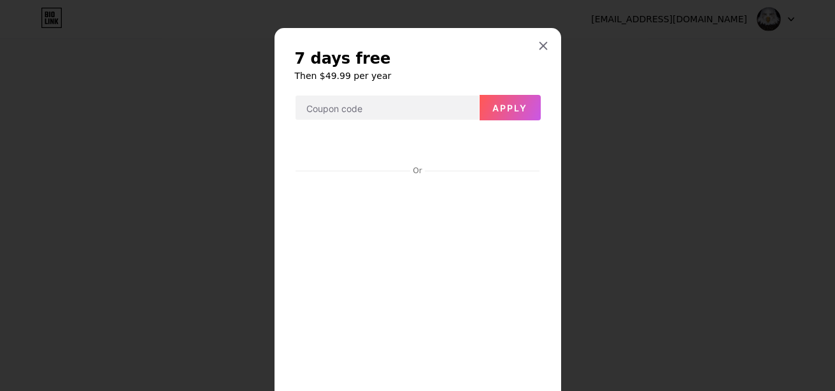
scroll to position [206, 0]
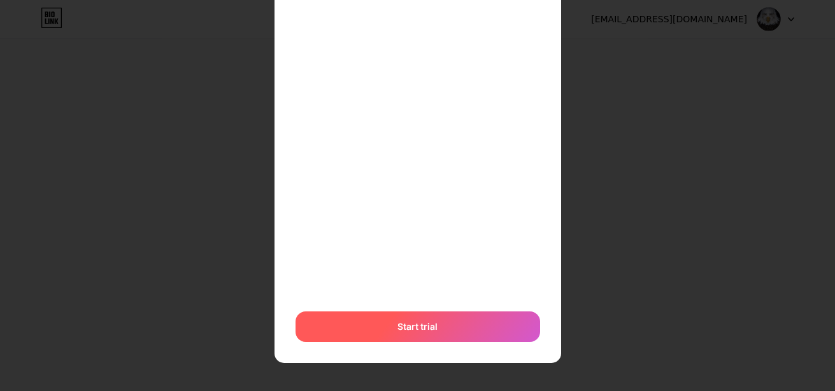
click at [458, 331] on div "Start trial" at bounding box center [417, 326] width 244 height 31
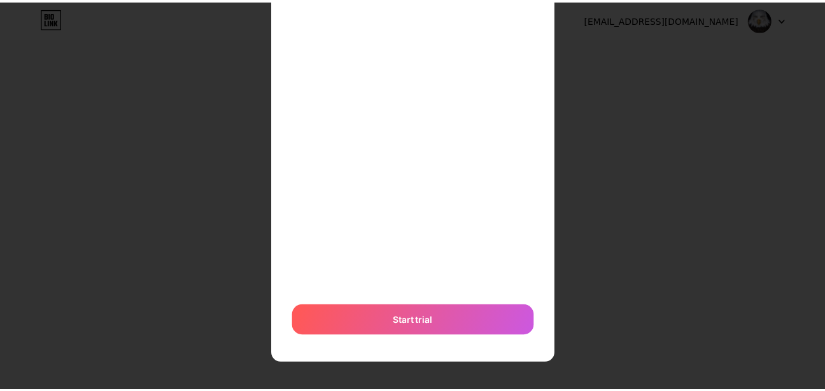
scroll to position [0, 0]
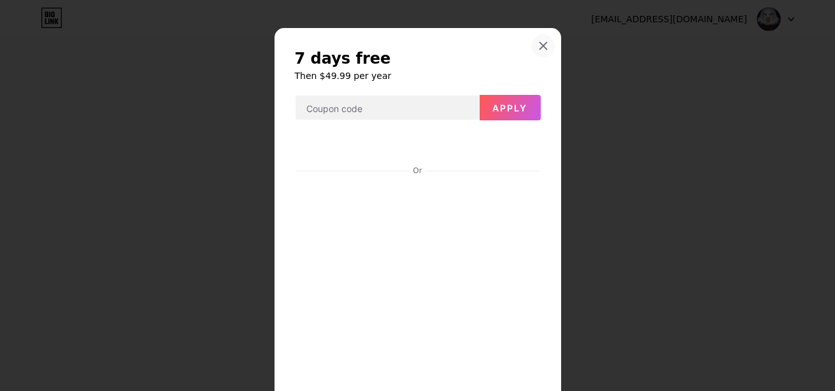
click at [539, 45] on icon at bounding box center [542, 46] width 7 height 7
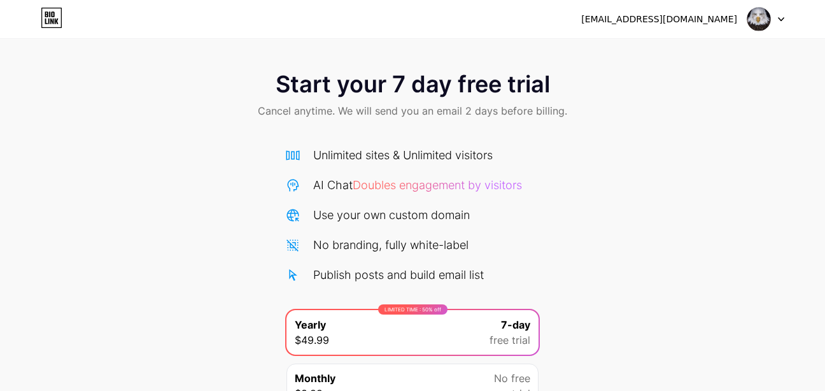
click at [54, 24] on icon at bounding box center [52, 18] width 22 height 20
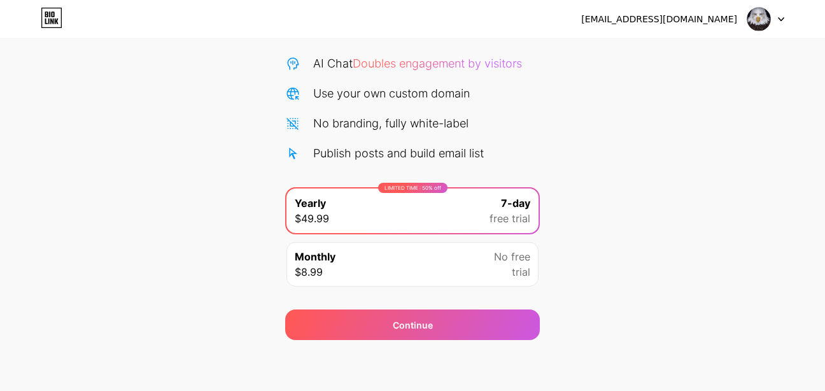
click at [346, 269] on div "Monthly $8.99 No free trial" at bounding box center [412, 264] width 252 height 45
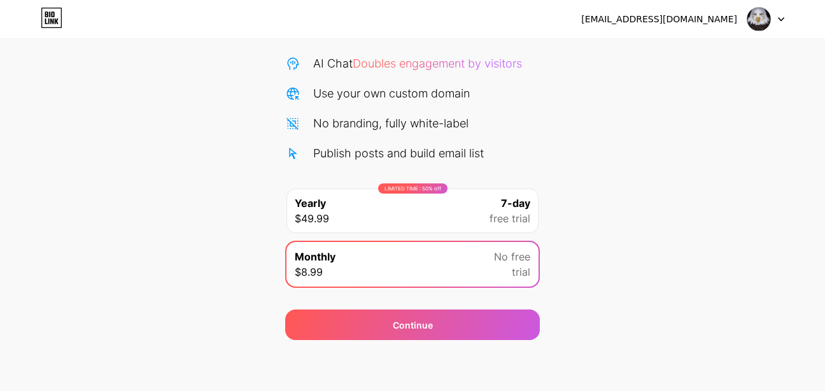
click at [313, 206] on span "Yearly" at bounding box center [310, 202] width 31 height 15
